Goal: Task Accomplishment & Management: Complete application form

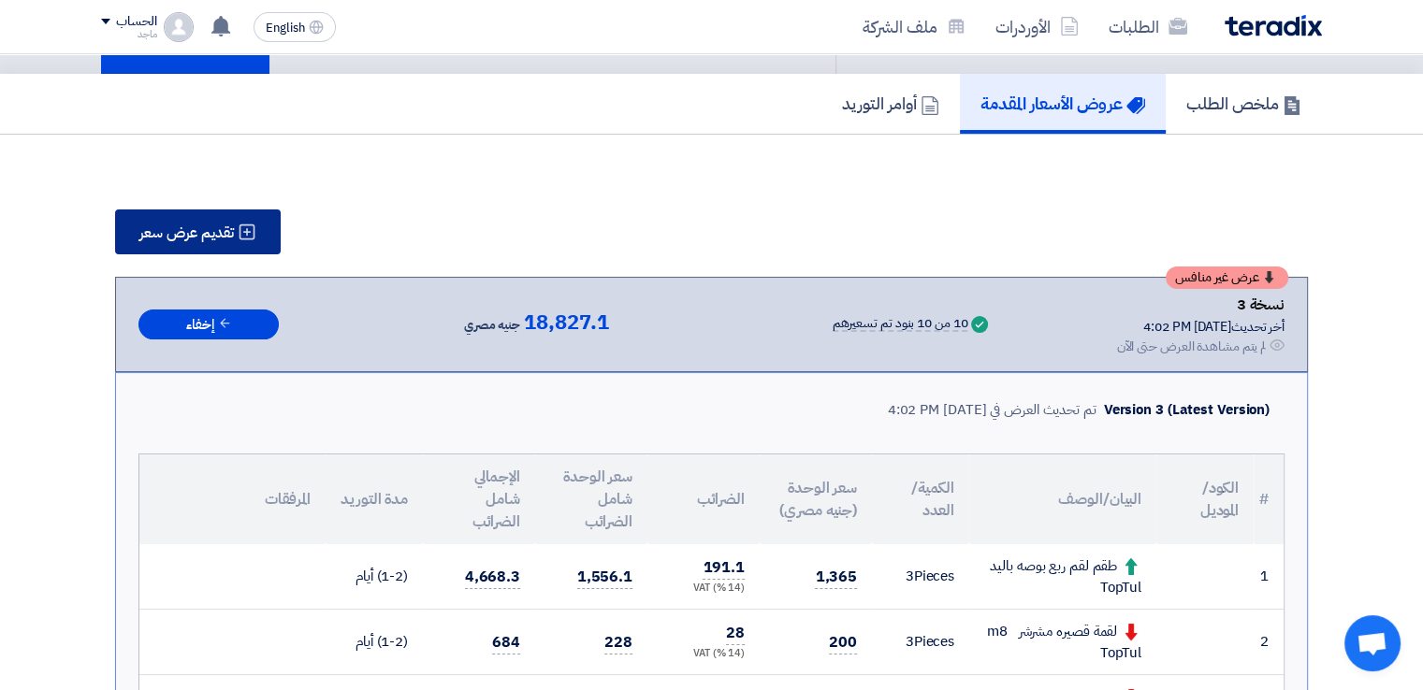
click at [251, 214] on button "تقديم عرض سعر" at bounding box center [198, 232] width 166 height 45
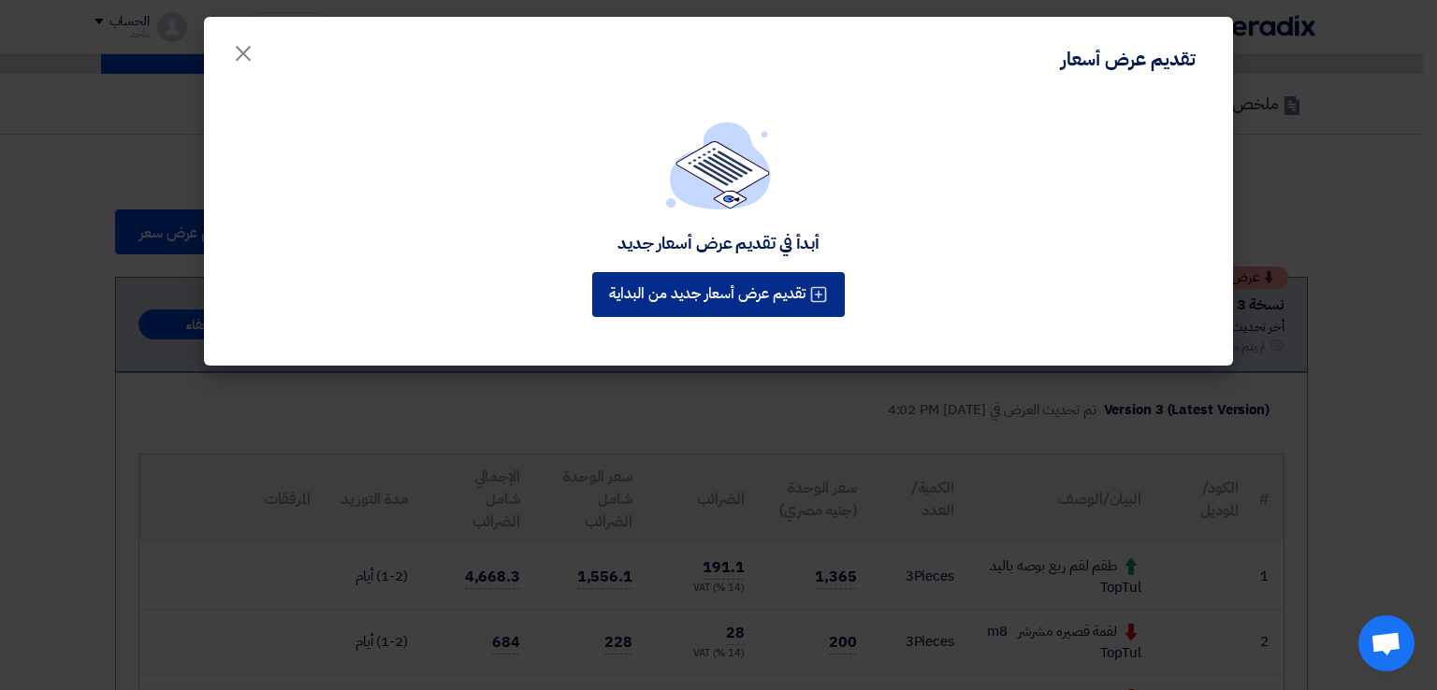
click at [651, 295] on button "تقديم عرض أسعار جديد من البداية" at bounding box center [718, 294] width 253 height 45
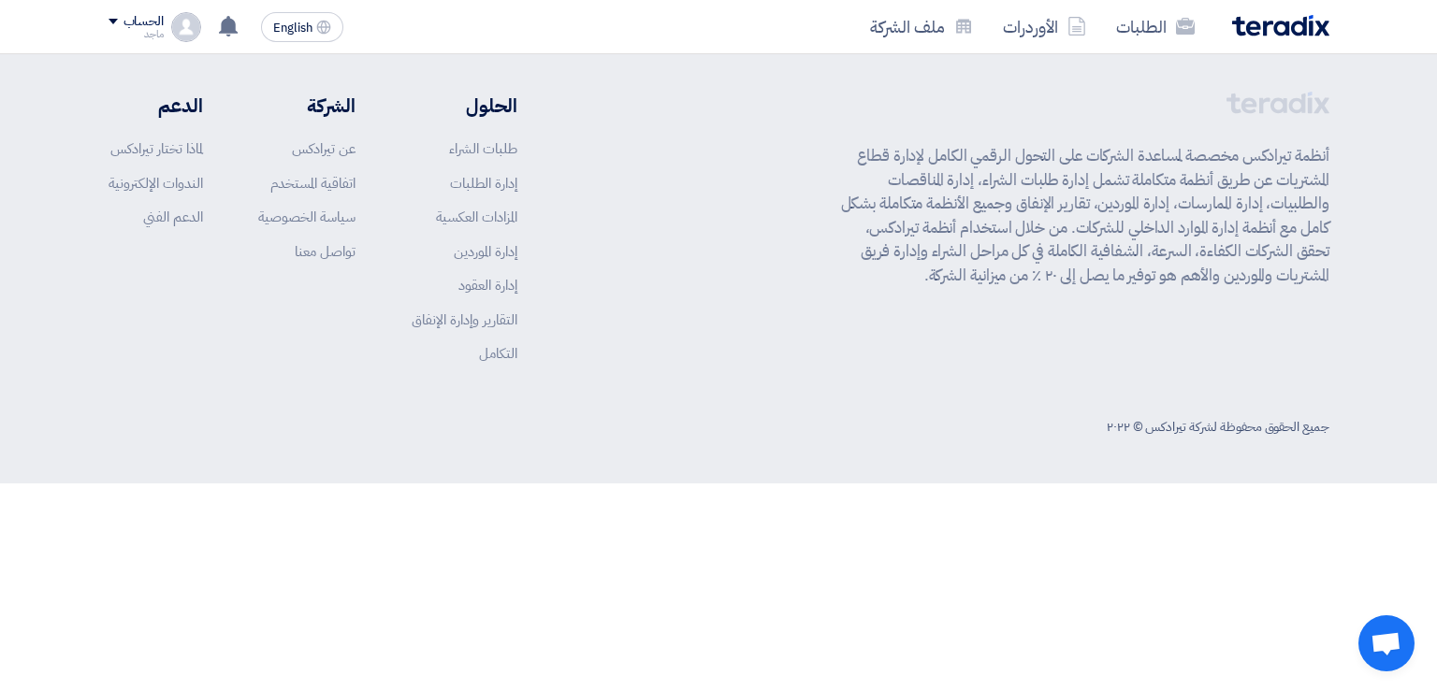
click at [1241, 176] on p "أنظمة تيرادكس مخصصة لمساعدة الشركات على التحول الرقمي الكامل لإدارة قطاع المشتر…" at bounding box center [1085, 215] width 488 height 143
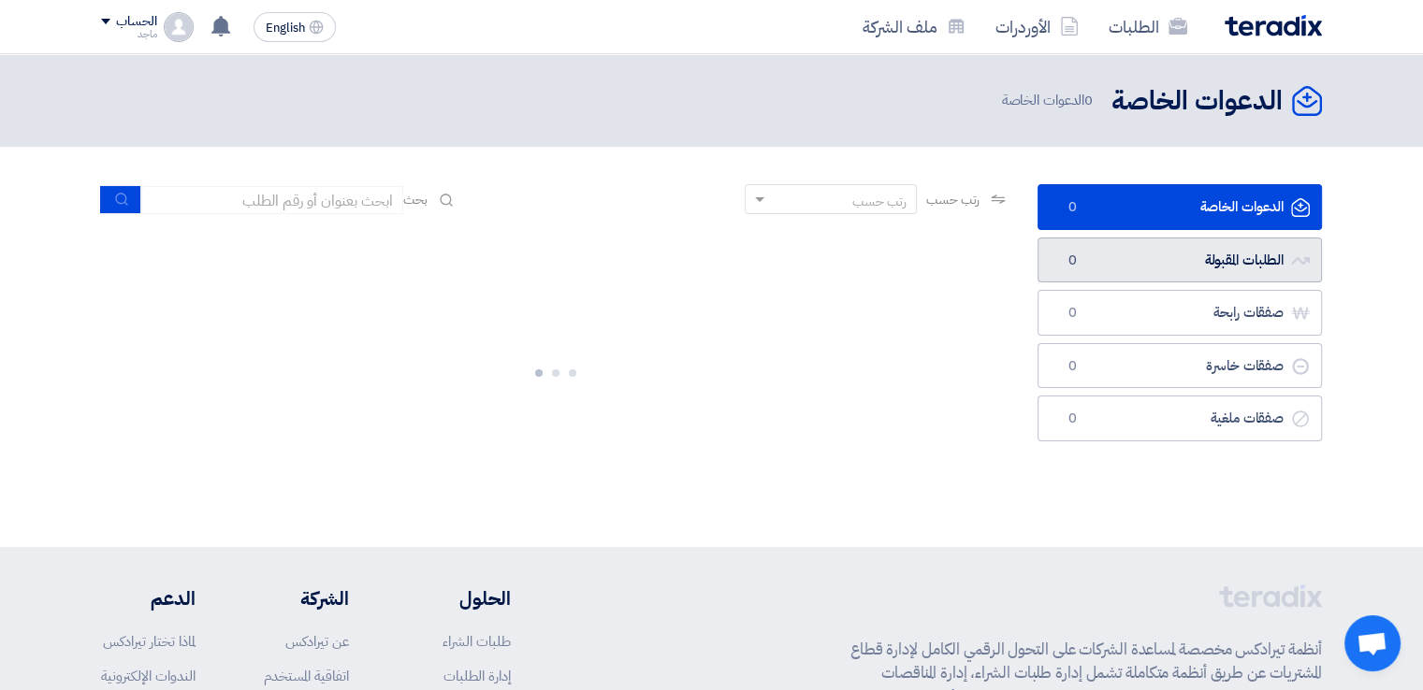
click at [1128, 248] on link "الطلبات المقبولة الطلبات المقبولة 0" at bounding box center [1180, 261] width 284 height 46
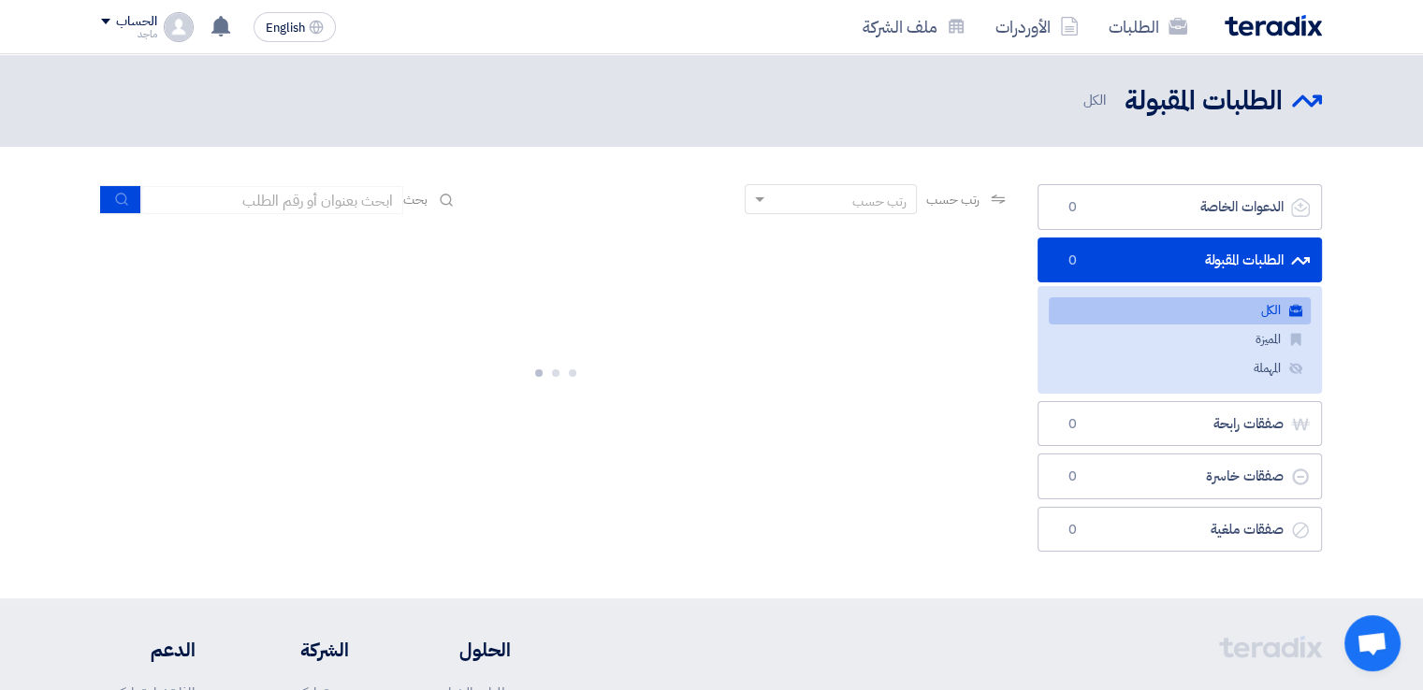
click at [1228, 299] on link "الكل الكل" at bounding box center [1180, 311] width 262 height 27
